Goal: Transaction & Acquisition: Book appointment/travel/reservation

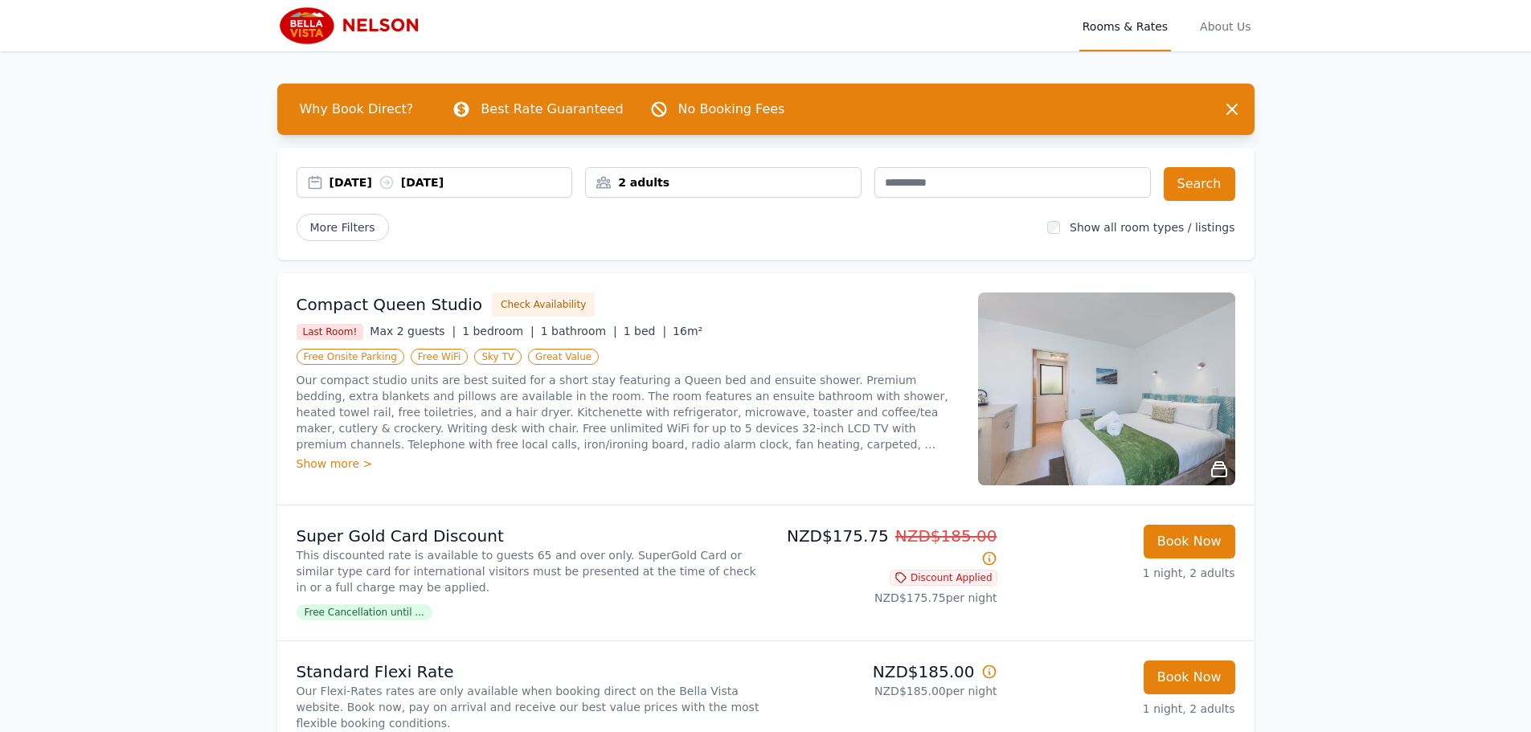
click at [440, 183] on div "[DATE] [DATE]" at bounding box center [450, 182] width 243 height 16
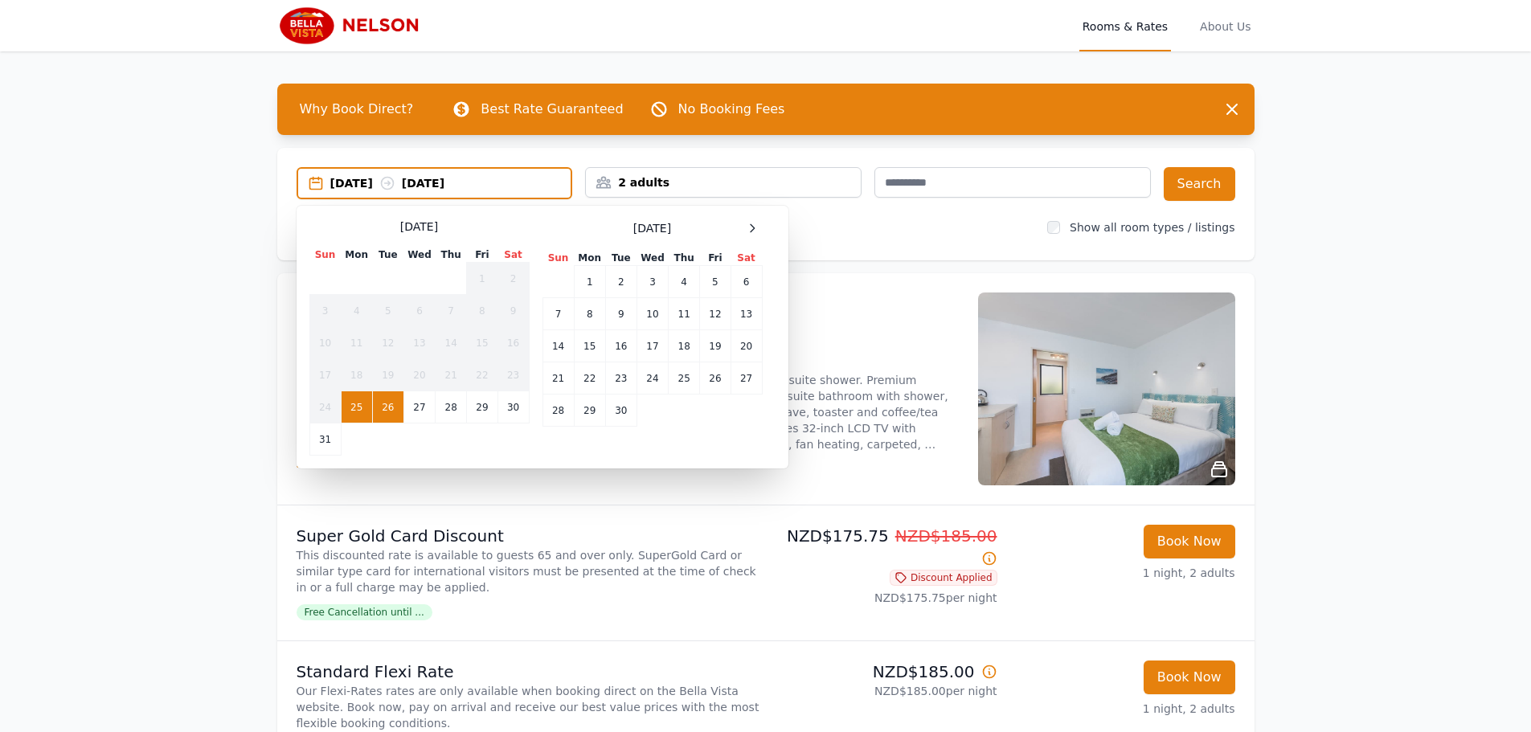
click at [380, 408] on td "26" at bounding box center [387, 407] width 31 height 32
click at [419, 414] on td "27" at bounding box center [418, 407] width 31 height 32
click at [392, 412] on td "26" at bounding box center [387, 407] width 31 height 32
click at [434, 409] on td "27" at bounding box center [418, 407] width 31 height 32
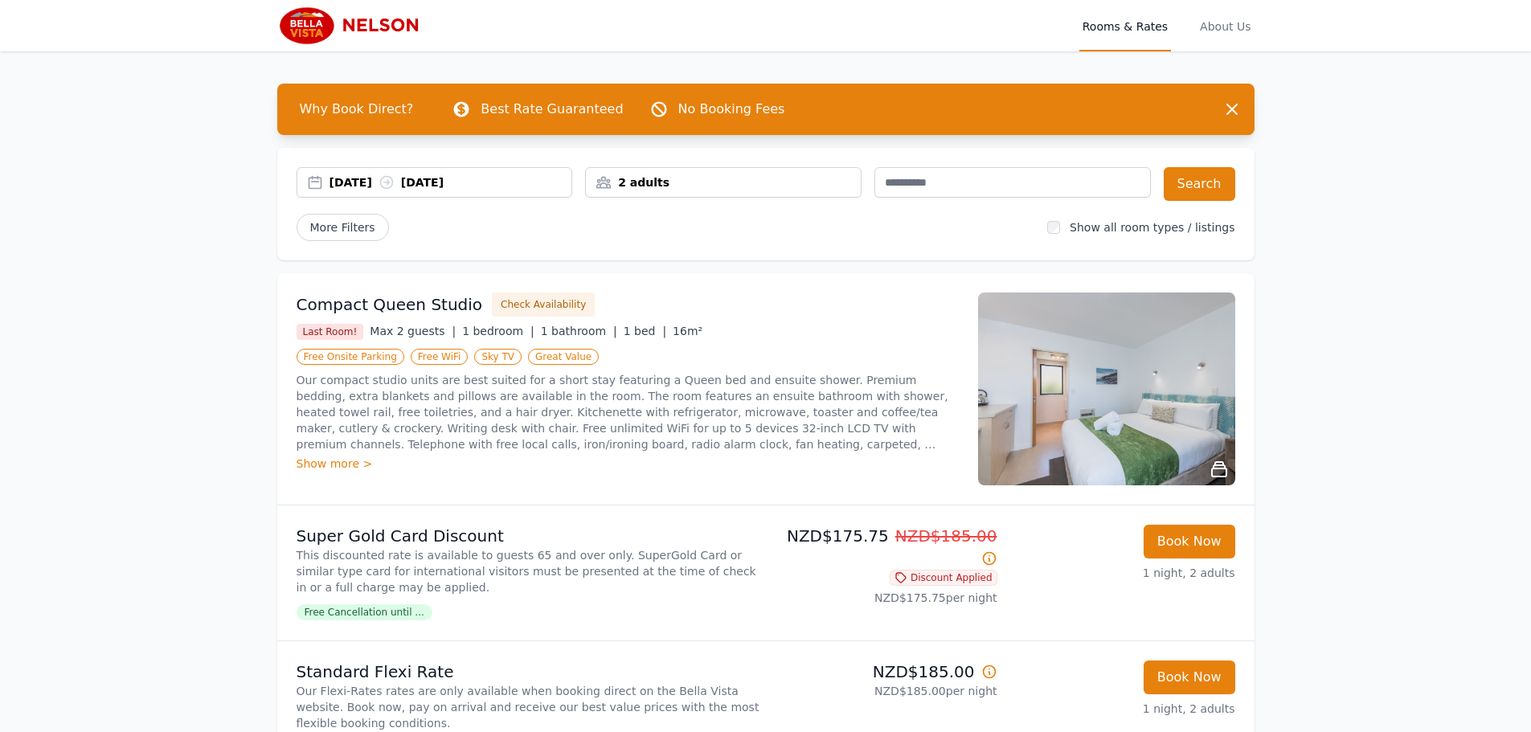
click at [694, 174] on div "2 adults" at bounding box center [723, 182] width 275 height 16
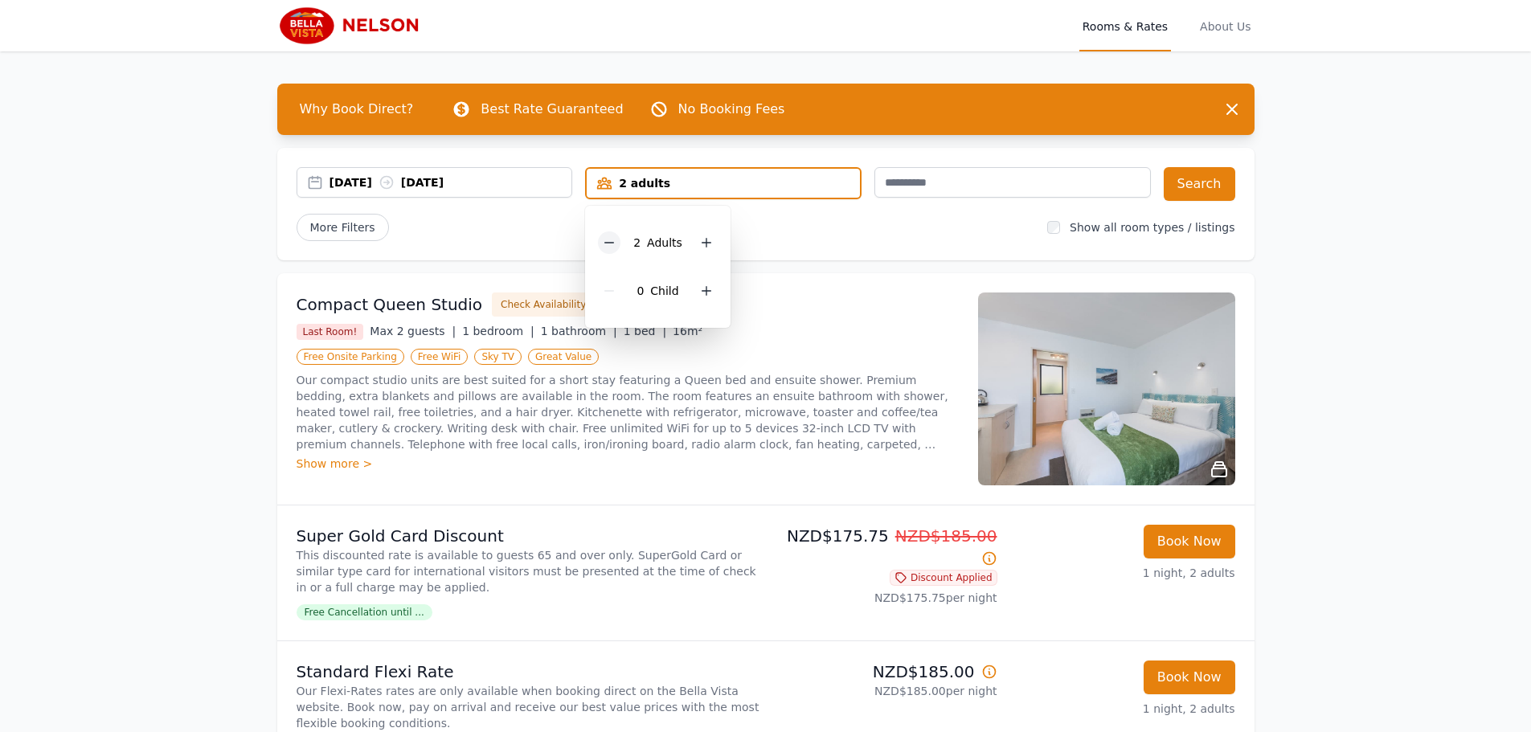
click at [604, 243] on icon at bounding box center [609, 242] width 13 height 13
click at [1178, 182] on button "Search" at bounding box center [1200, 184] width 72 height 34
